Goal: Task Accomplishment & Management: Use online tool/utility

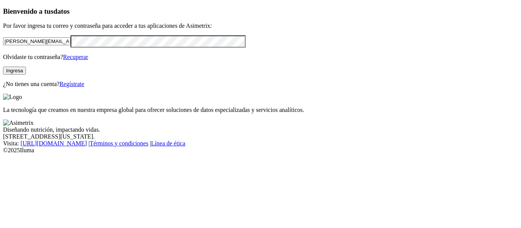
click at [26, 75] on button "Ingresa" at bounding box center [14, 71] width 23 height 8
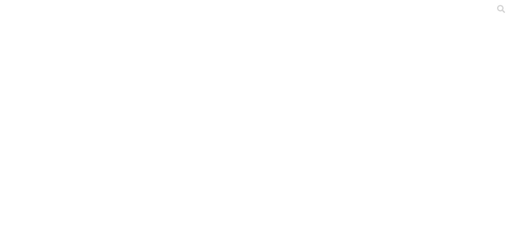
scroll to position [19, 0]
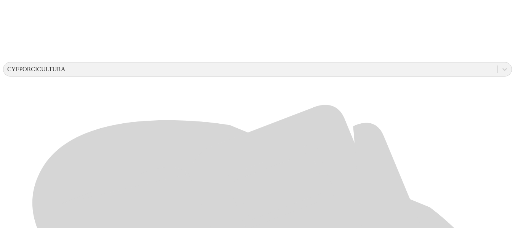
scroll to position [249, 0]
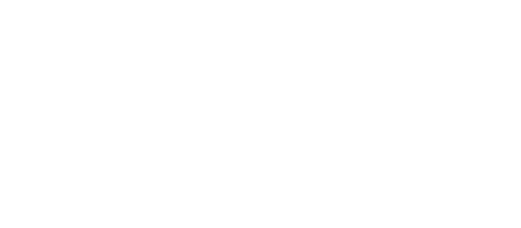
type input "Junio - 2.025"
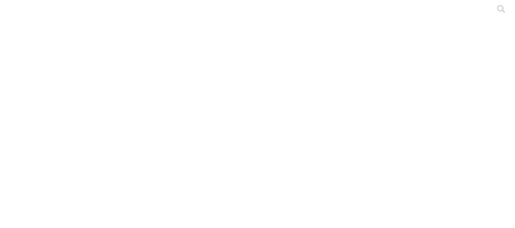
scroll to position [19, 0]
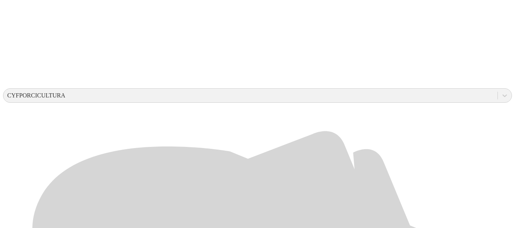
scroll to position [288, 0]
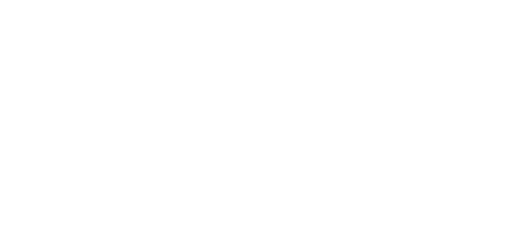
type input "Junio - 2.025"
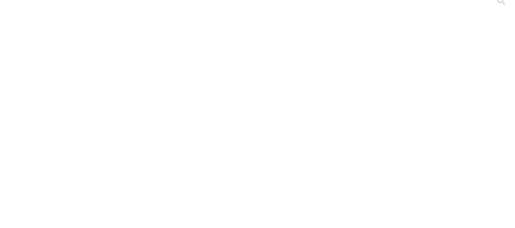
scroll to position [19, 0]
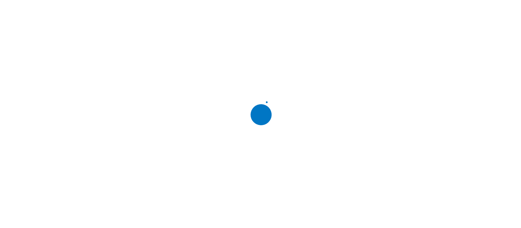
scroll to position [0, 0]
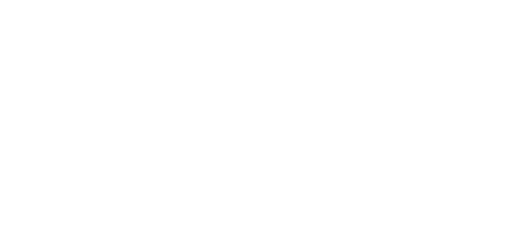
type input "Julio - 2.025"
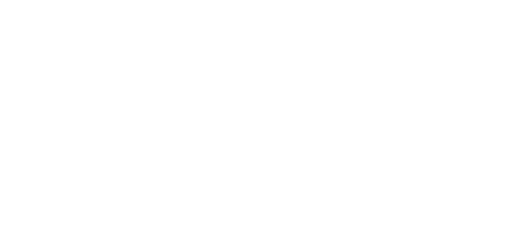
drag, startPoint x: 360, startPoint y: 98, endPoint x: 332, endPoint y: 98, distance: 27.8
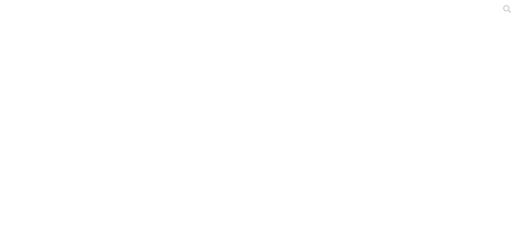
type input "Julio - 2.025"
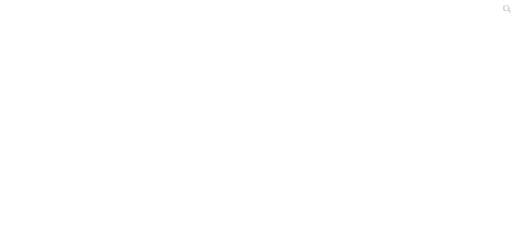
type input "Julio - 2.025"
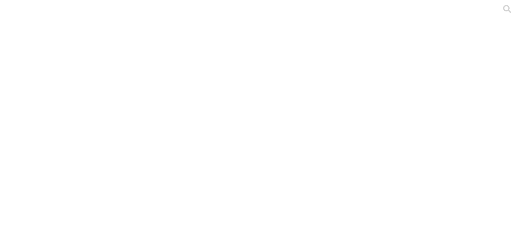
type input "Julio - 2.025"
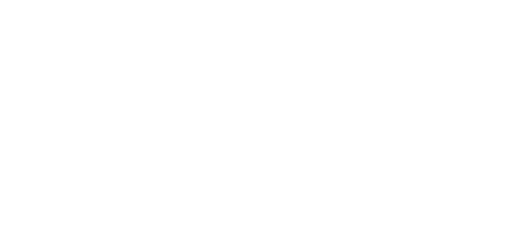
type input "Julio - 2.025"
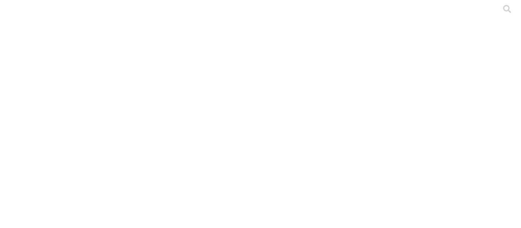
type input "Julio - 2.025"
